Goal: Use online tool/utility: Use online tool/utility

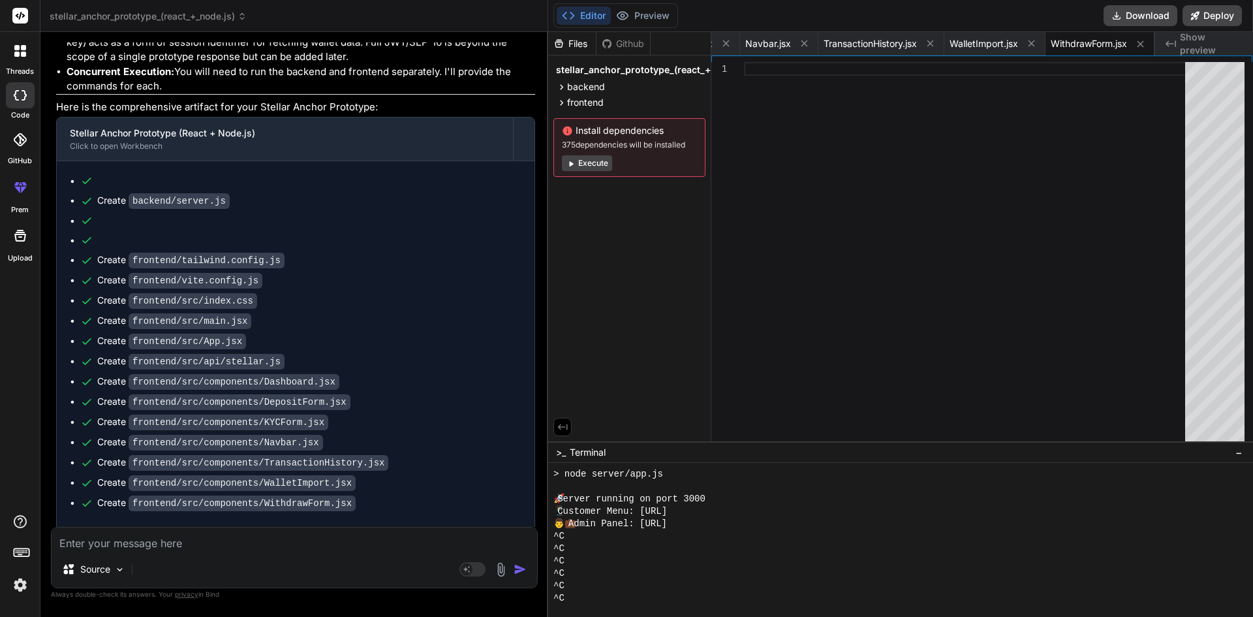
scroll to position [760, 0]
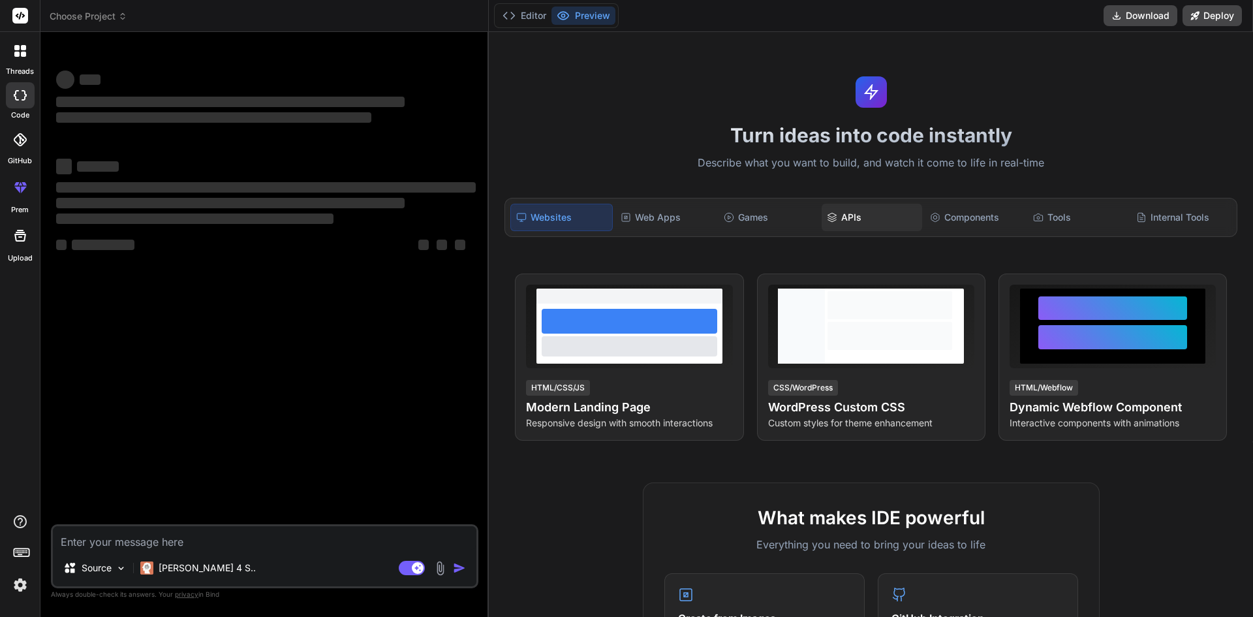
click at [828, 216] on icon at bounding box center [832, 217] width 10 height 10
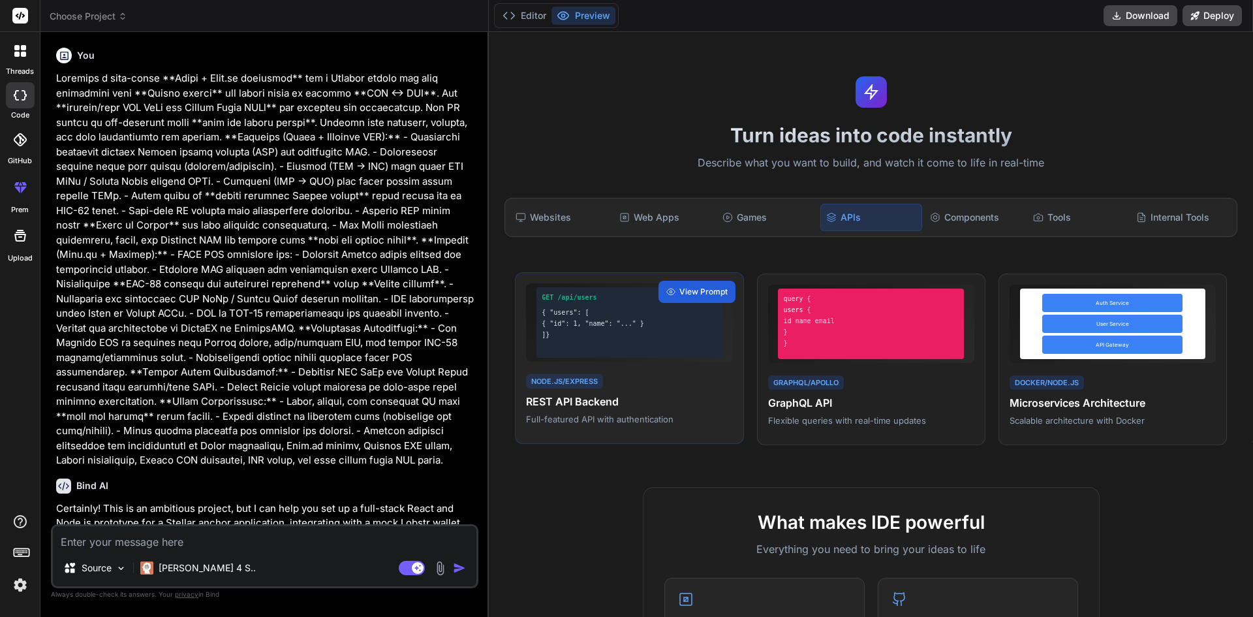
click at [654, 348] on div "GET /api/users { "users": [ { "id": 1, "name": "..." } ]}" at bounding box center [630, 322] width 186 height 70
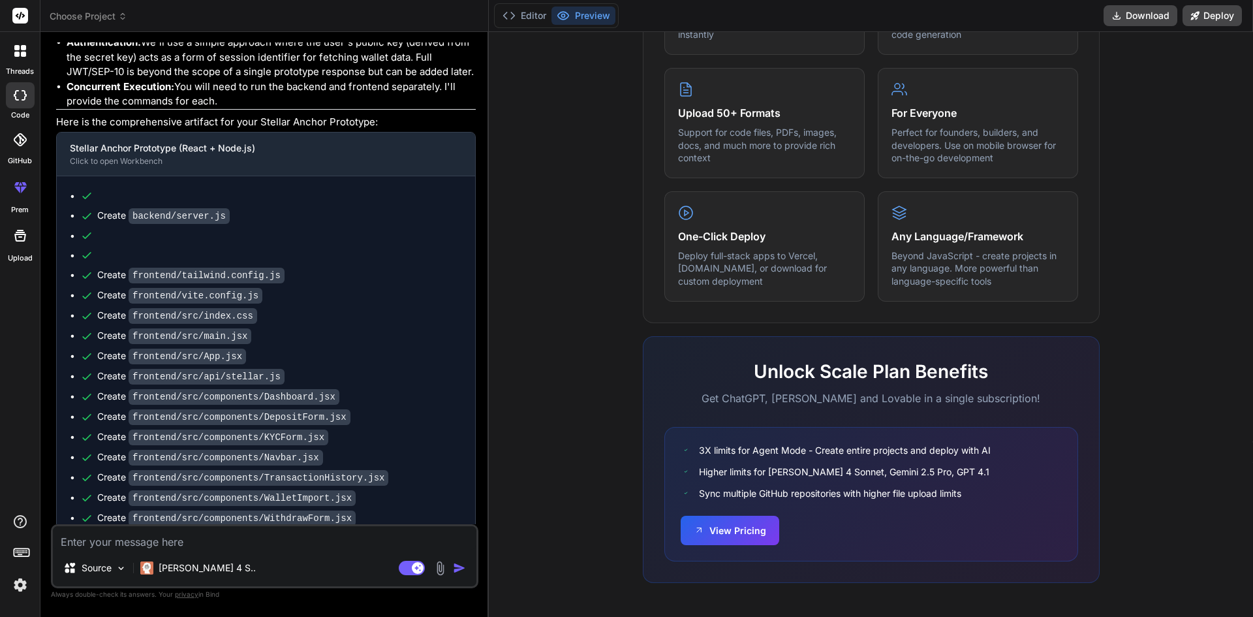
scroll to position [850, 0]
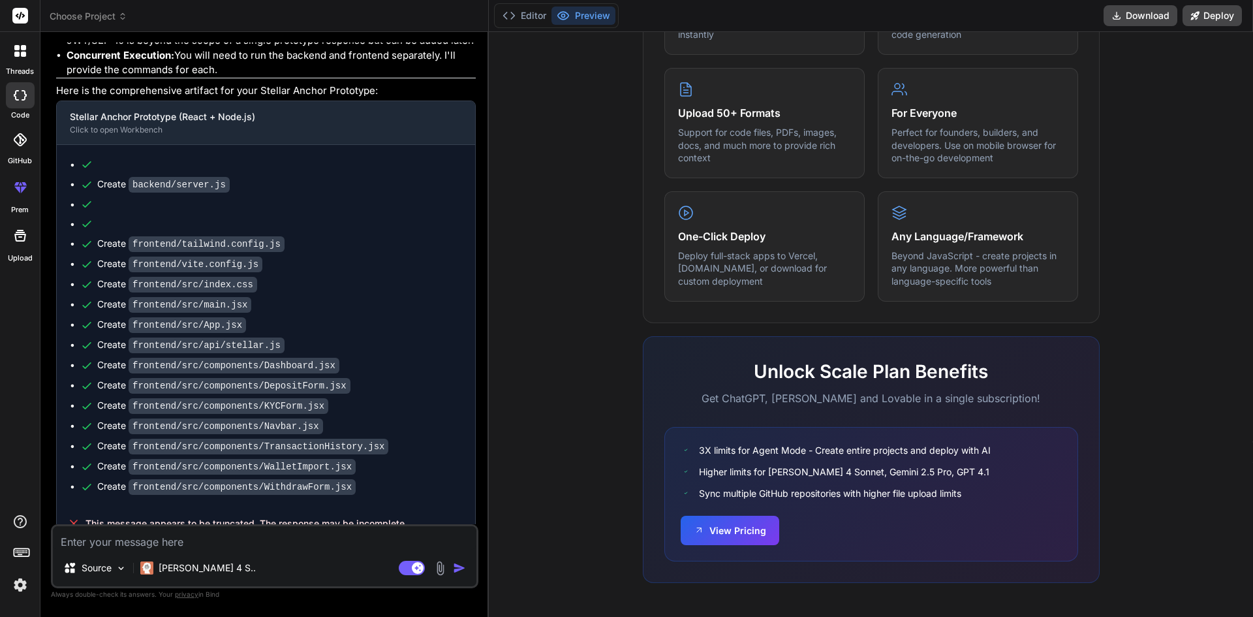
click at [466, 568] on img "button" at bounding box center [459, 567] width 13 height 13
click at [452, 571] on div "Agent Mode. When this toggle is activated, AI automatically makes decisions, re…" at bounding box center [433, 568] width 75 height 16
drag, startPoint x: 411, startPoint y: 507, endPoint x: 139, endPoint y: 507, distance: 272.2
click at [63, 507] on div "This message appears to be truncated. The response may be incomplete." at bounding box center [266, 524] width 418 height 34
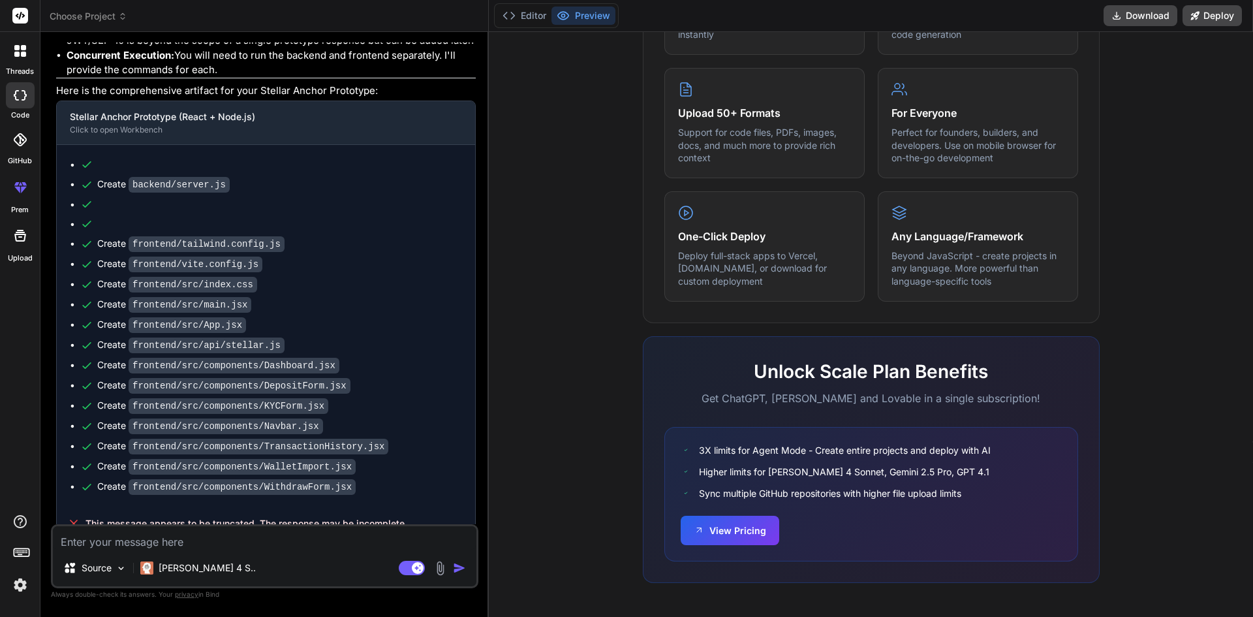
type textarea "x"
click at [239, 547] on textarea at bounding box center [265, 537] width 424 height 23
paste textarea "[URL][DOMAIN_NAME]"
type textarea "[URL][DOMAIN_NAME]"
type textarea "x"
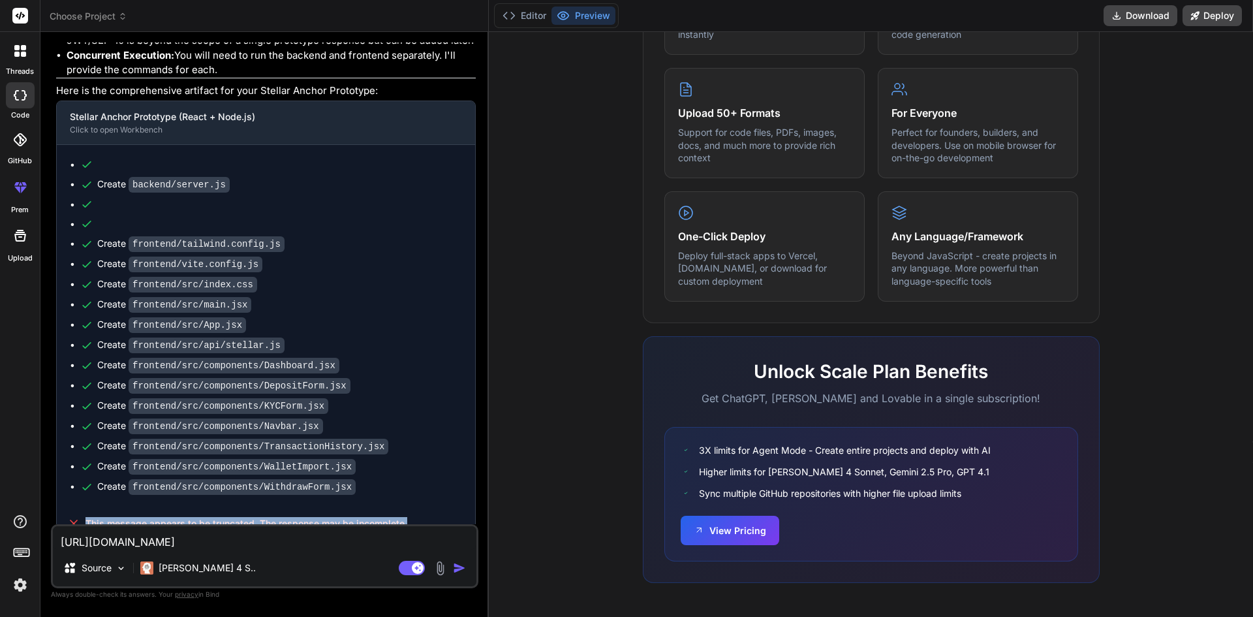
drag, startPoint x: 414, startPoint y: 501, endPoint x: 134, endPoint y: 508, distance: 279.5
click at [86, 513] on div "This message appears to be truncated. The response may be incomplete." at bounding box center [266, 524] width 418 height 34
copy span "This message appears to be truncated. The response may be incomplete."
drag, startPoint x: 234, startPoint y: 544, endPoint x: 134, endPoint y: 548, distance: 99.9
click at [44, 546] on div "Bind AI Web Search Created with Pixso. Code Generator You Bind AI Certainly! Th…" at bounding box center [264, 324] width 448 height 584
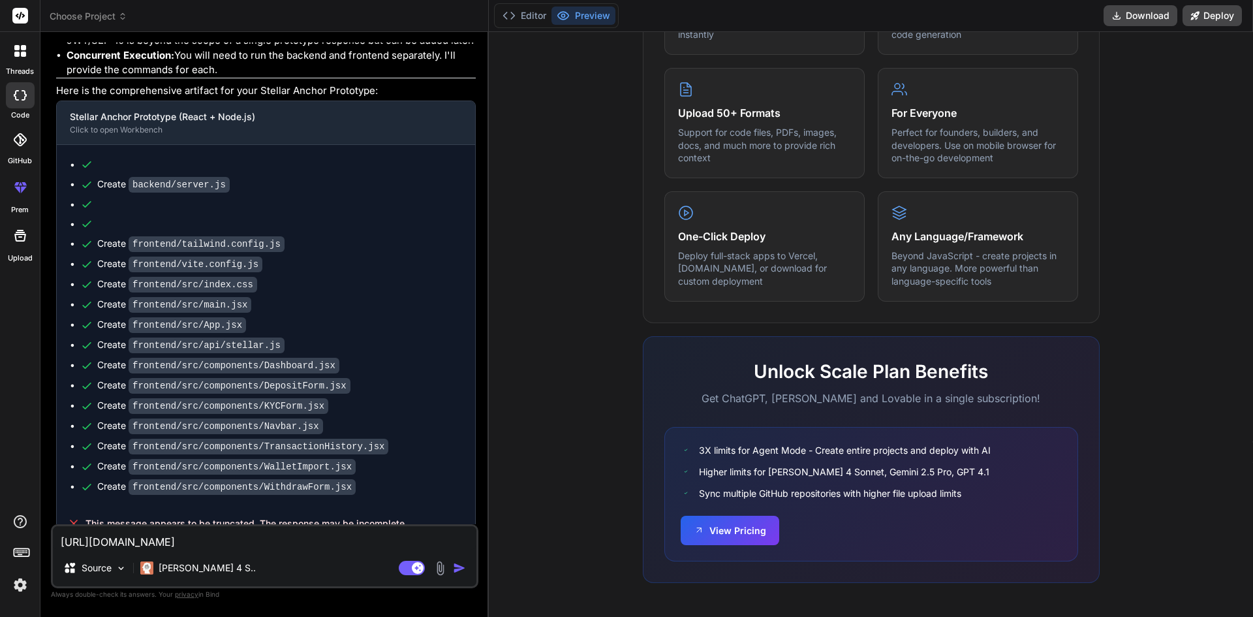
paste textarea "This message appears to be truncated. The response may be incomplete."
type textarea "This message appears to be truncated. The response may be incomplete."
type textarea "x"
type textarea "This message appears to be truncated. The response may be incomplete."
click at [456, 565] on img "button" at bounding box center [459, 567] width 13 height 13
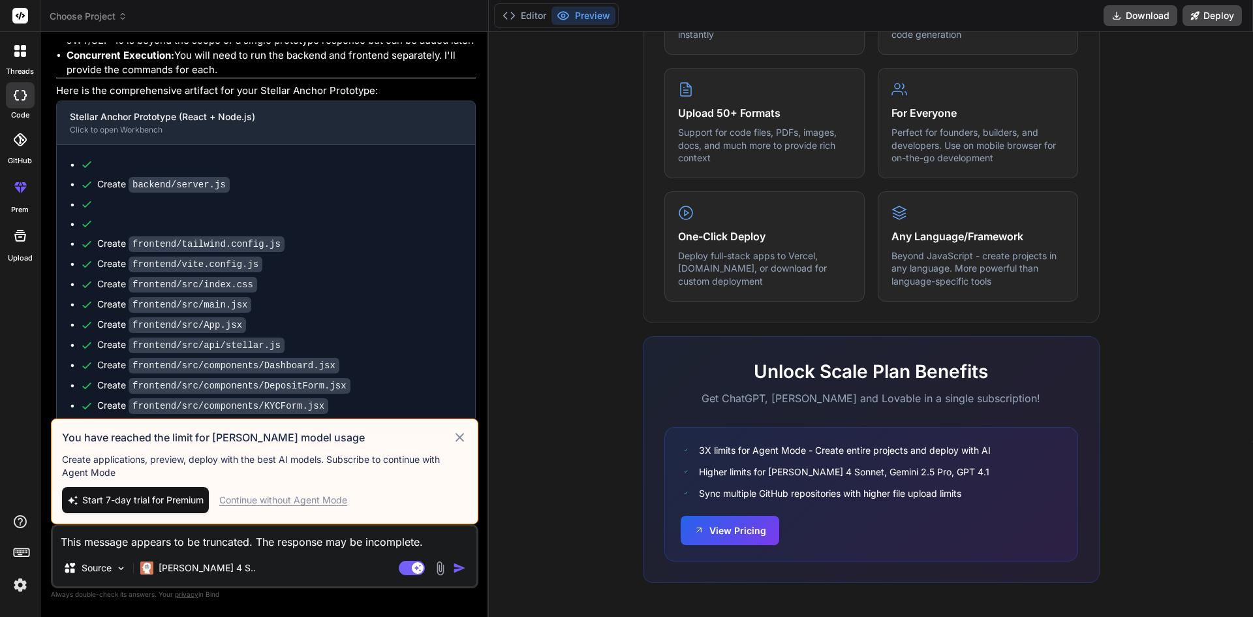
click at [340, 501] on div "Continue without Agent Mode" at bounding box center [283, 499] width 128 height 13
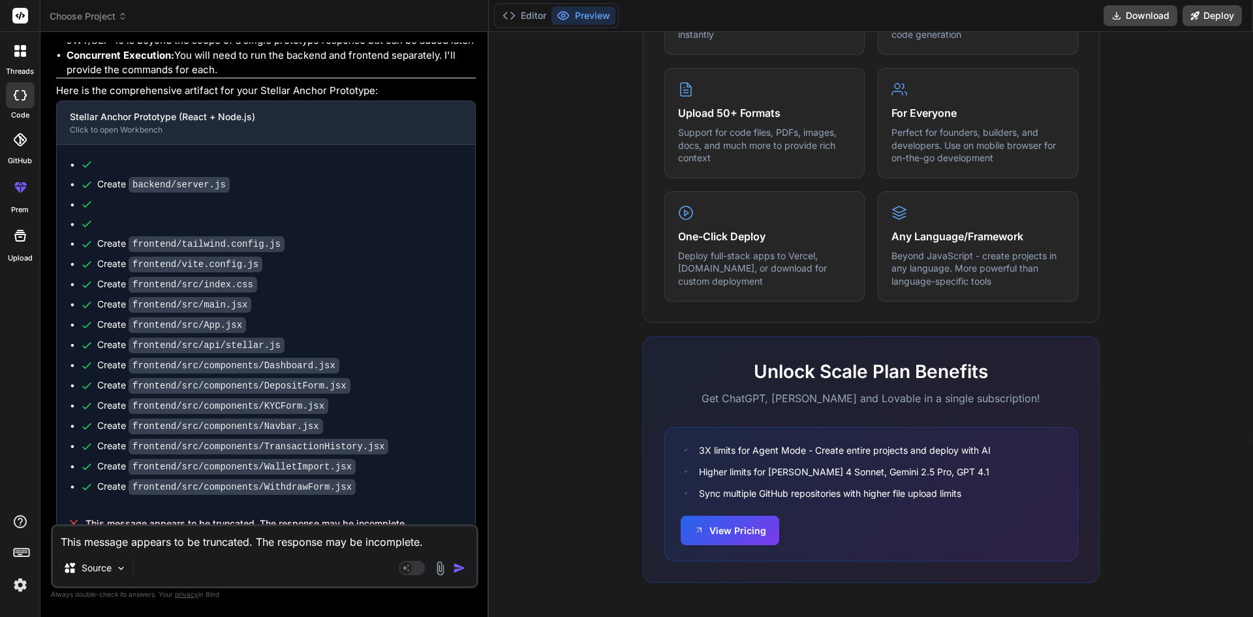
click at [461, 571] on img "button" at bounding box center [459, 567] width 13 height 13
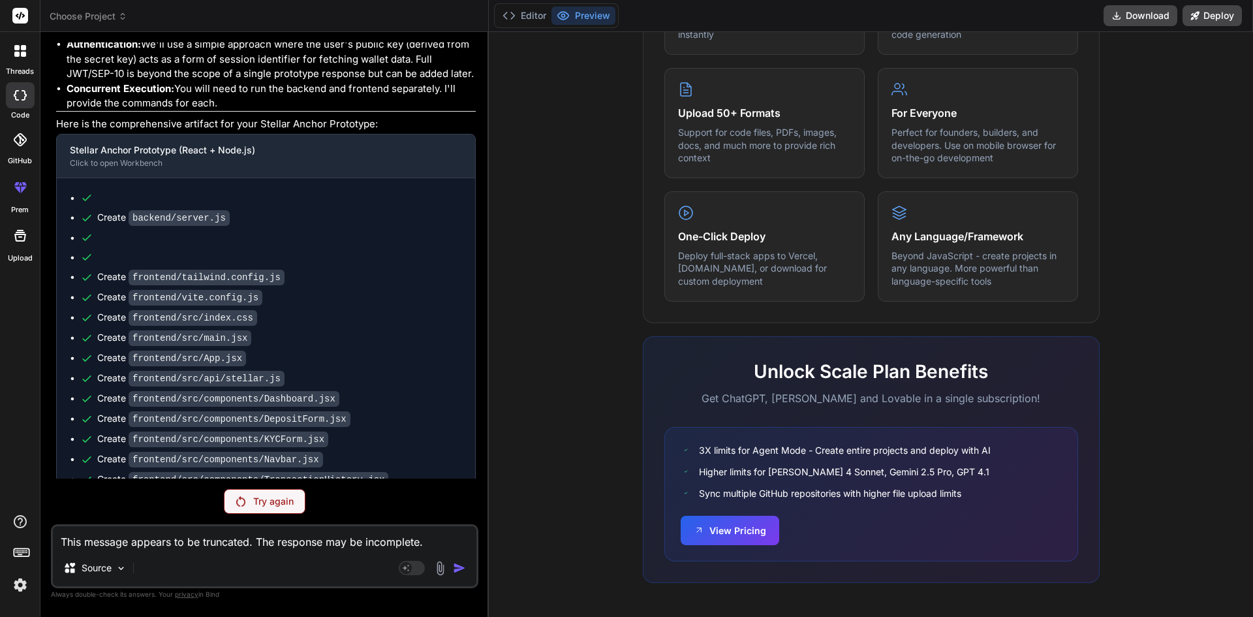
scroll to position [939, 0]
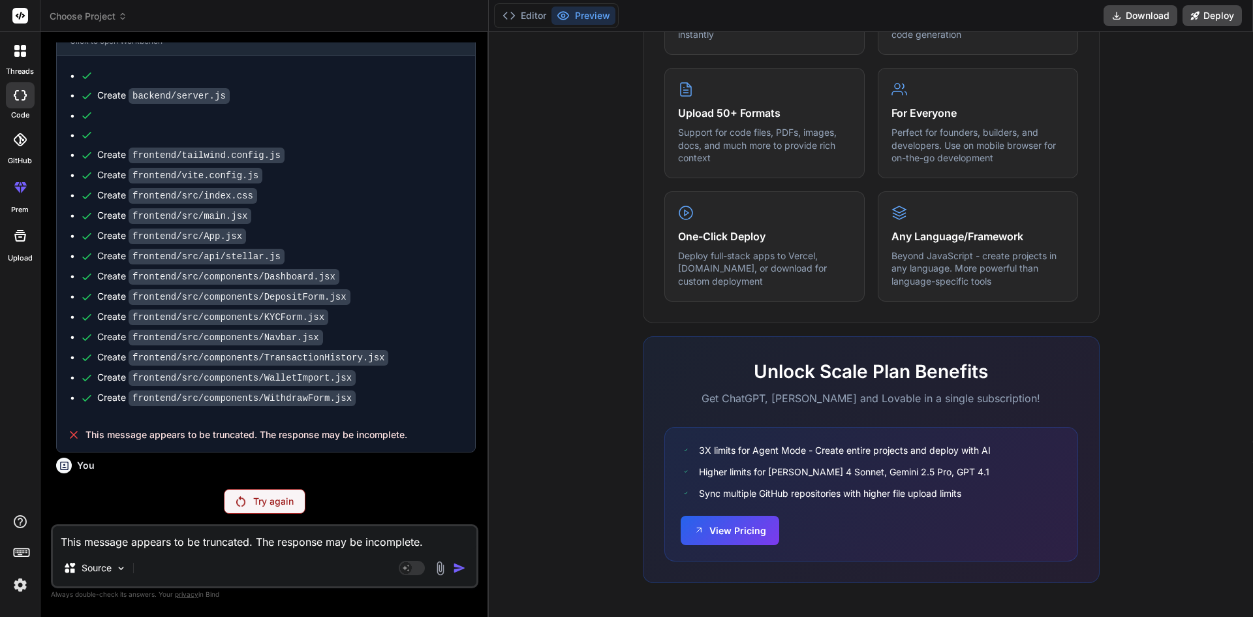
click at [247, 498] on div "Try again" at bounding box center [265, 501] width 82 height 25
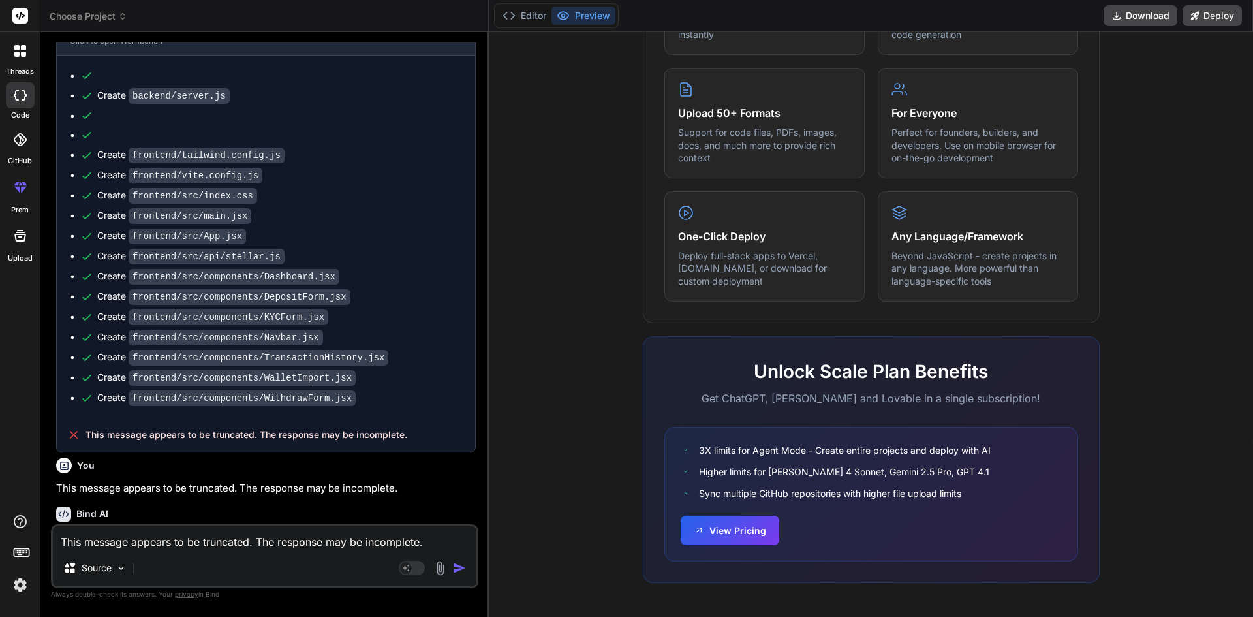
type textarea "x"
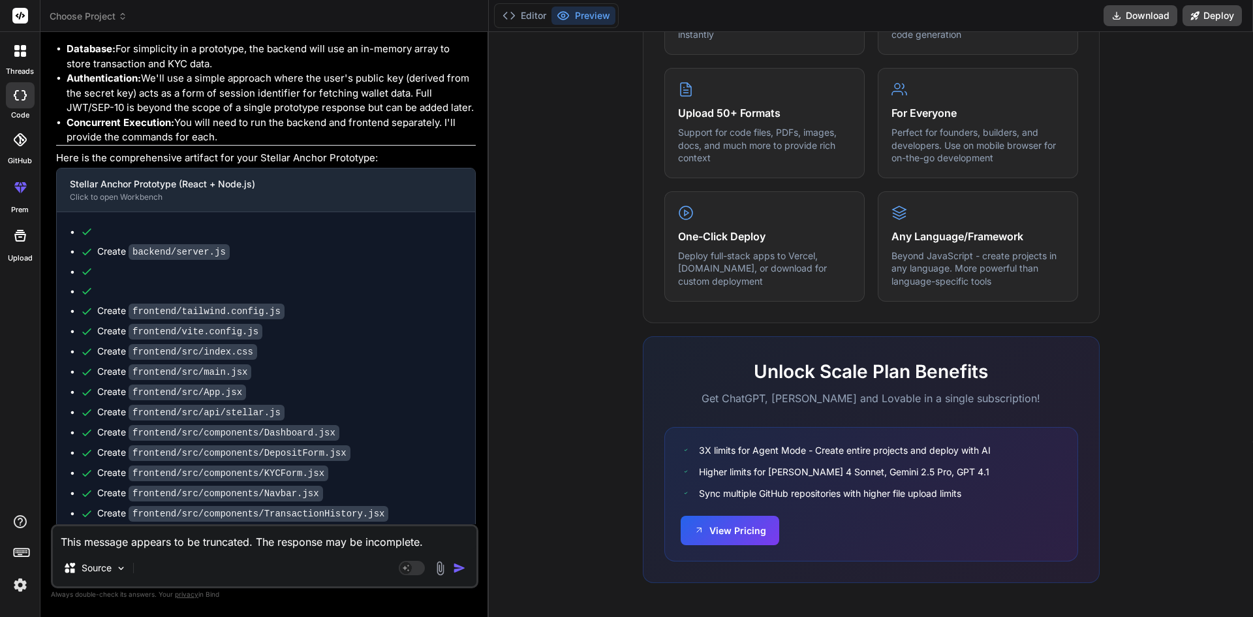
scroll to position [986, 0]
